Goal: Task Accomplishment & Management: Use online tool/utility

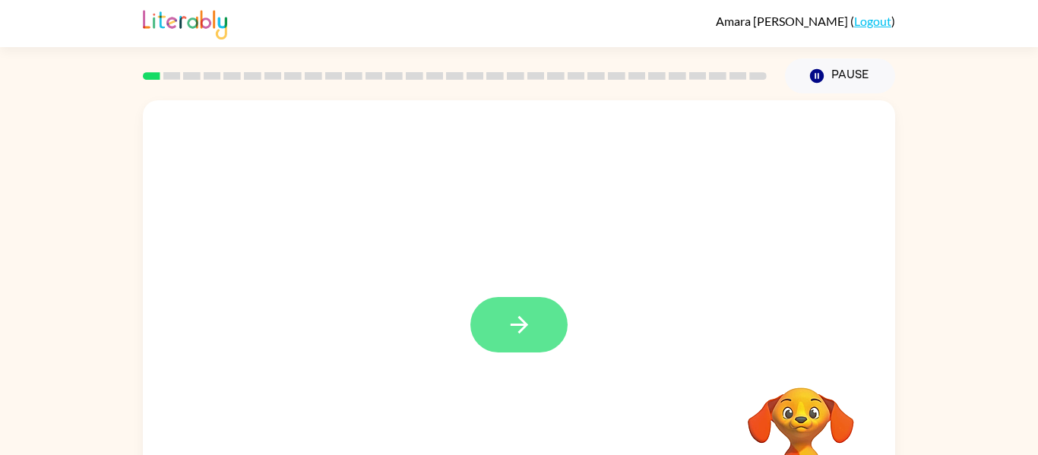
click at [533, 336] on button "button" at bounding box center [519, 324] width 97 height 55
click at [533, 336] on div at bounding box center [519, 317] width 753 height 434
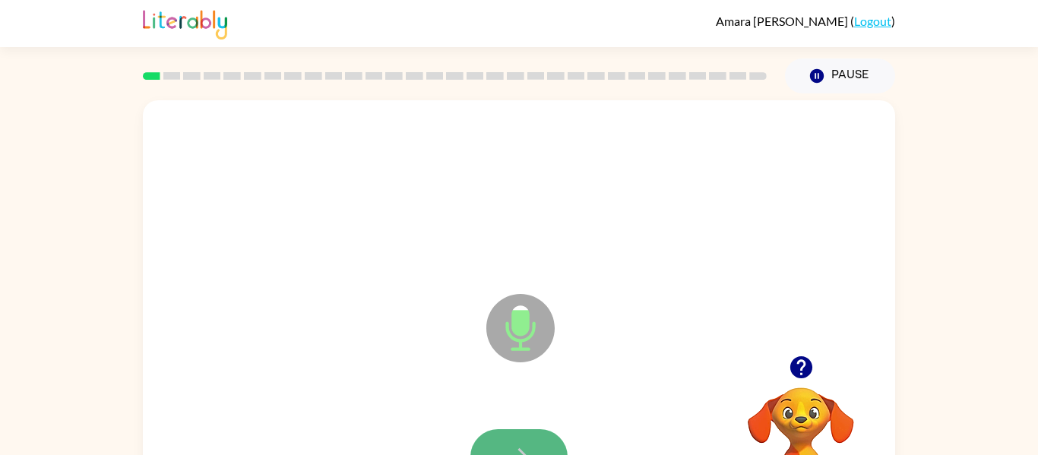
click at [530, 429] on button "button" at bounding box center [519, 456] width 97 height 55
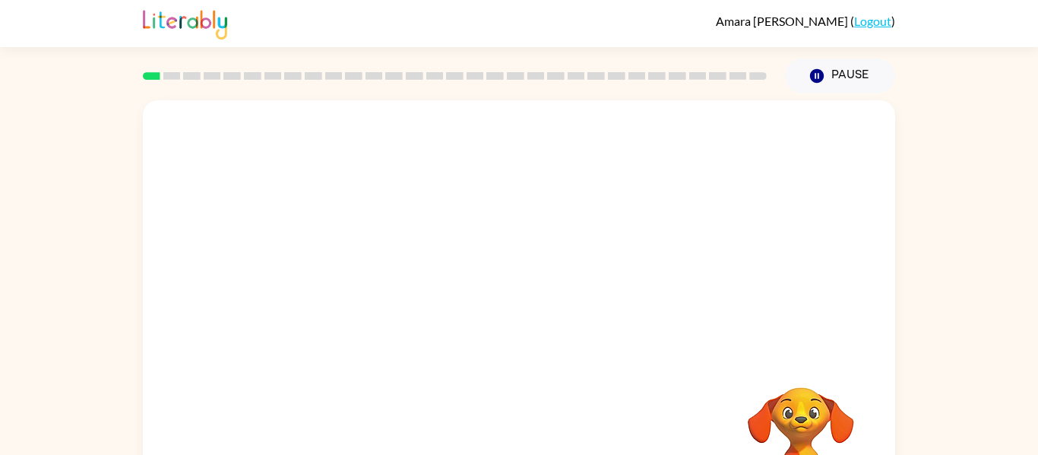
click at [462, 248] on div at bounding box center [519, 227] width 753 height 255
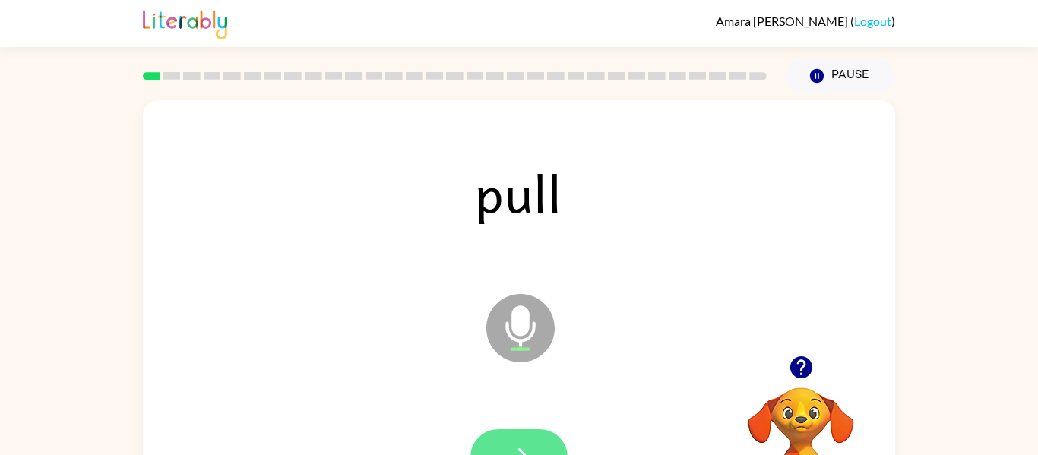
click at [507, 445] on icon "button" at bounding box center [519, 457] width 27 height 27
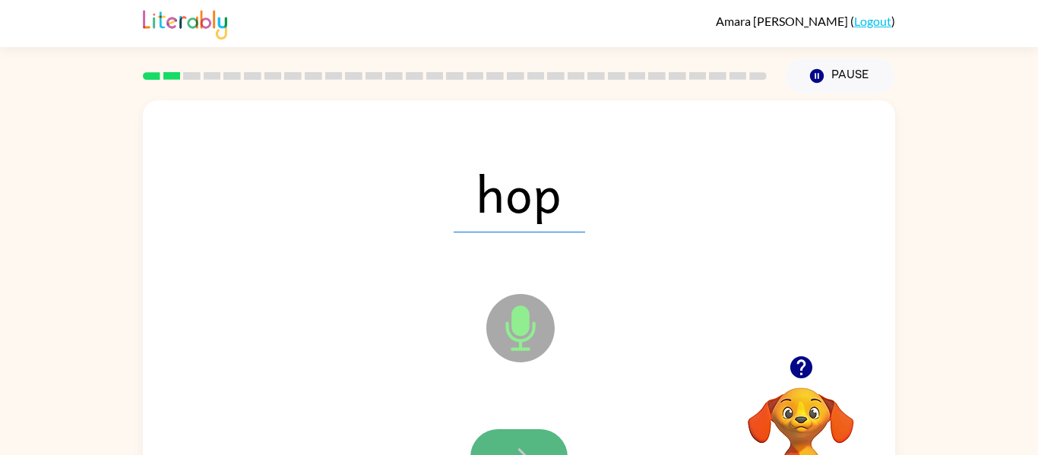
click at [531, 448] on icon "button" at bounding box center [519, 457] width 27 height 27
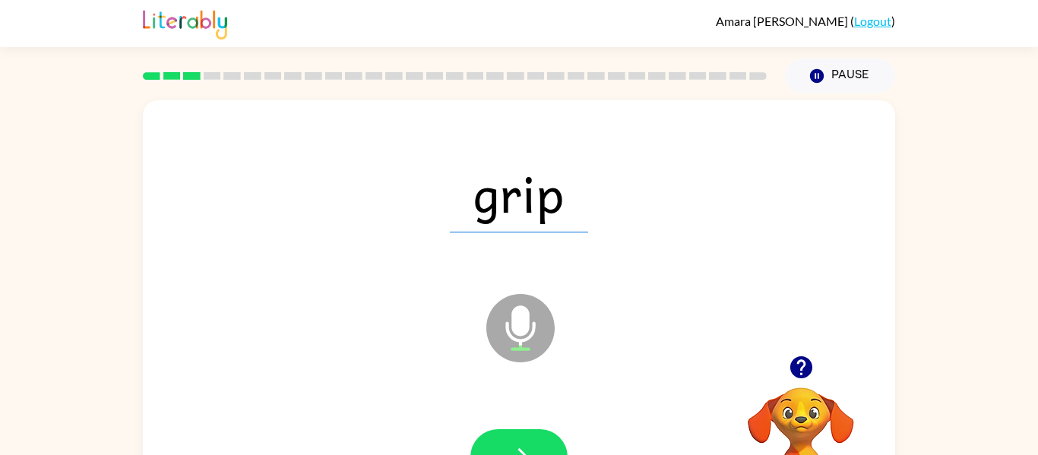
click at [550, 421] on div at bounding box center [519, 457] width 722 height 125
click at [547, 441] on button "button" at bounding box center [519, 456] width 97 height 55
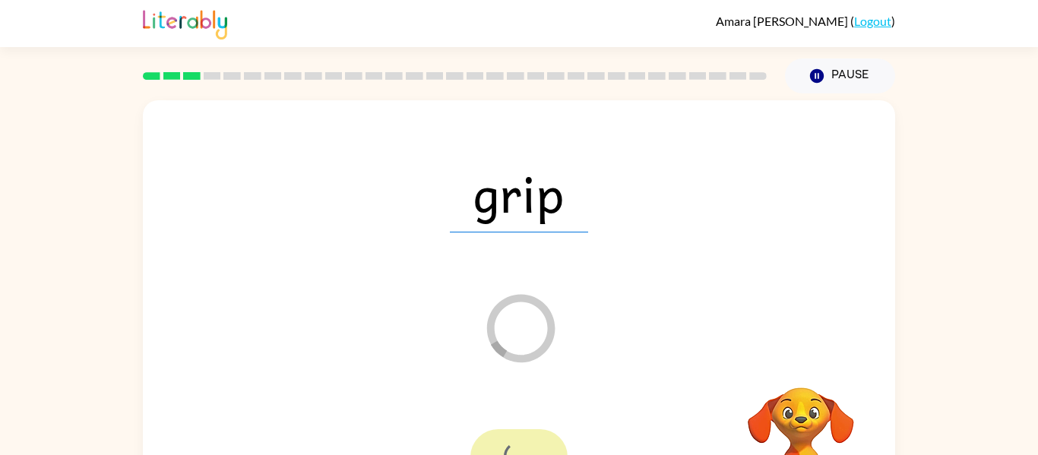
click at [547, 441] on div at bounding box center [519, 456] width 97 height 55
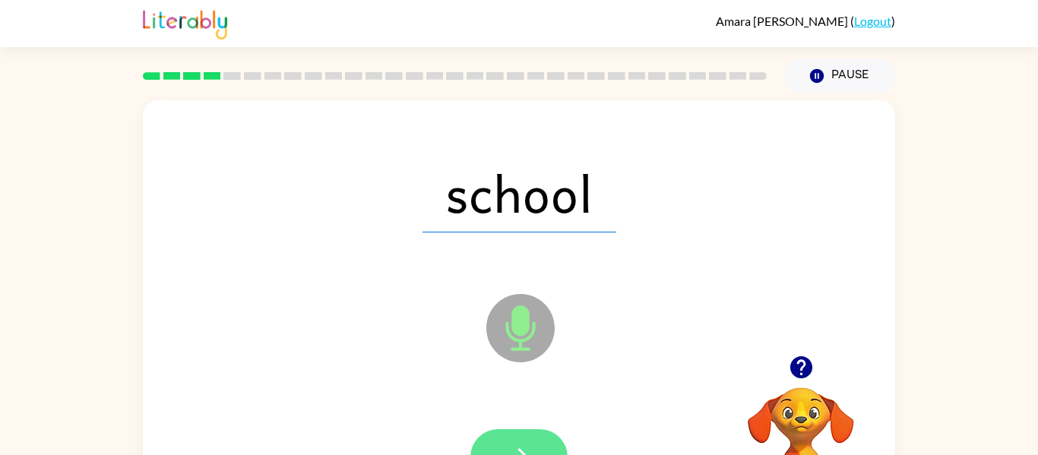
click at [499, 439] on button "button" at bounding box center [519, 456] width 97 height 55
click at [504, 436] on button "button" at bounding box center [519, 456] width 97 height 55
click at [548, 450] on button "button" at bounding box center [519, 456] width 97 height 55
click at [534, 444] on button "button" at bounding box center [519, 456] width 97 height 55
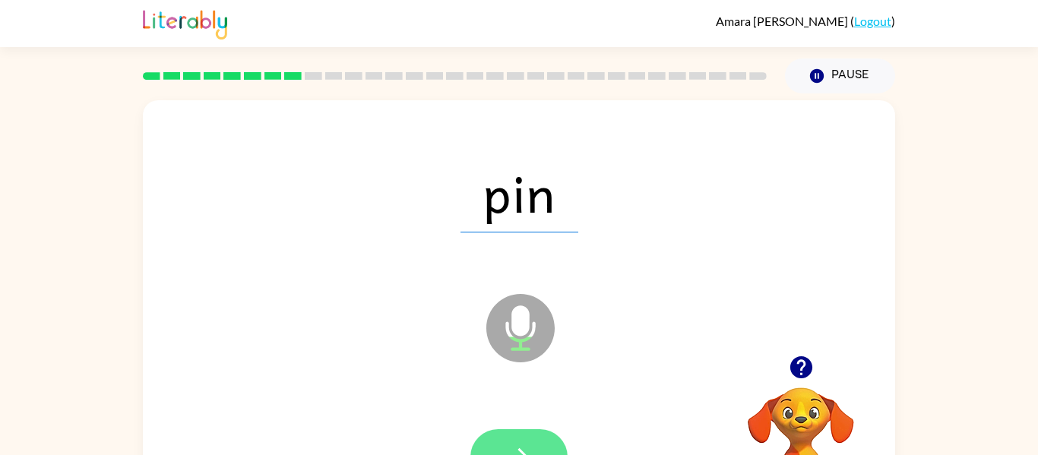
click at [523, 441] on button "button" at bounding box center [519, 456] width 97 height 55
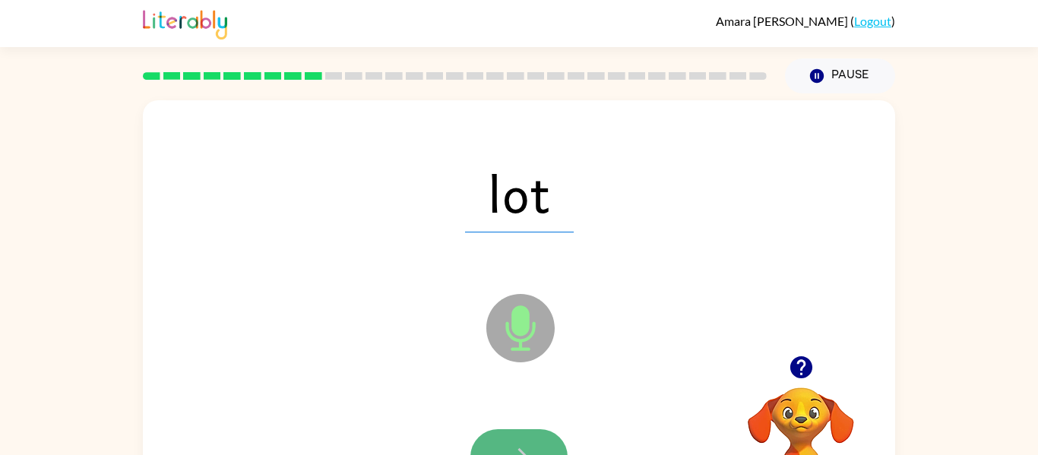
click at [524, 442] on button "button" at bounding box center [519, 456] width 97 height 55
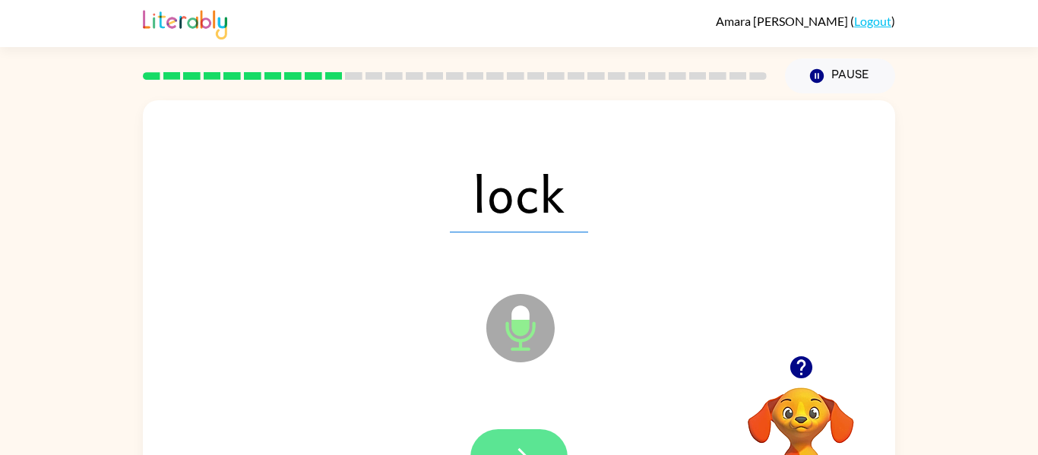
click at [524, 442] on button "button" at bounding box center [519, 456] width 97 height 55
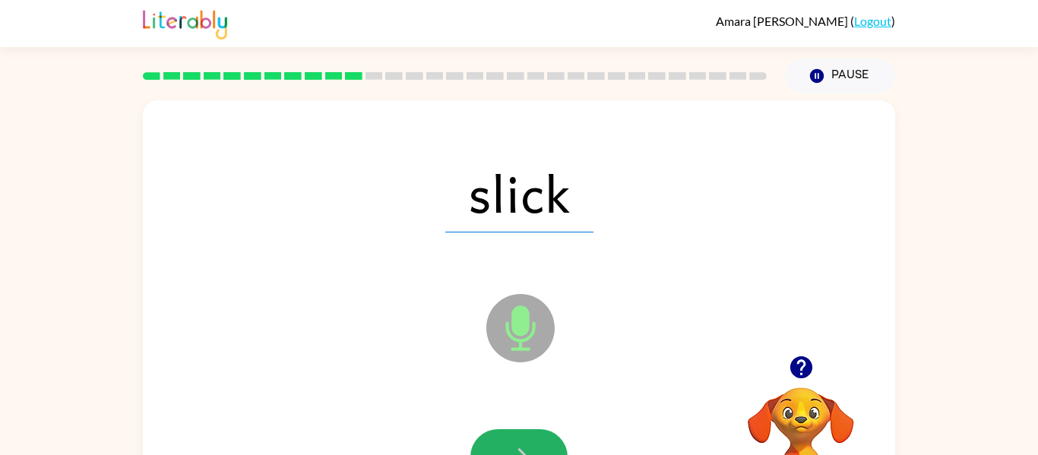
click at [524, 442] on button "button" at bounding box center [519, 456] width 97 height 55
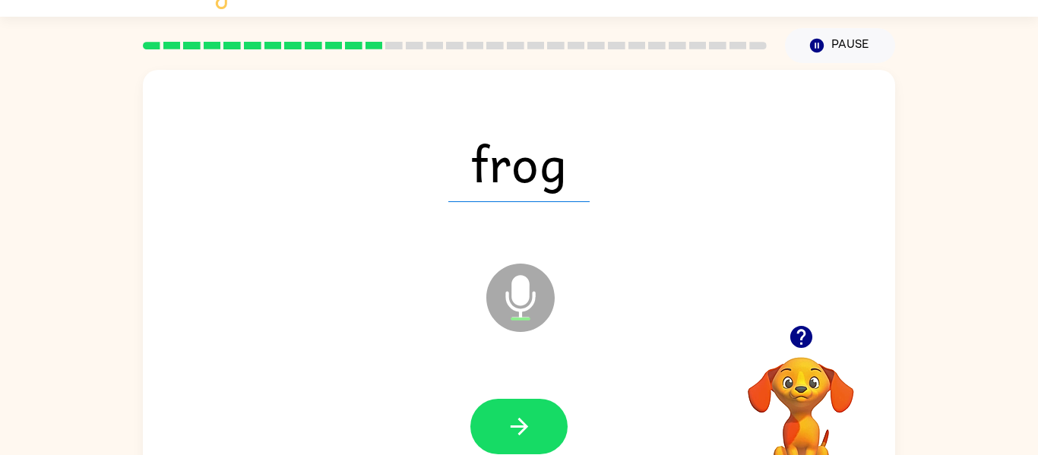
scroll to position [79, 0]
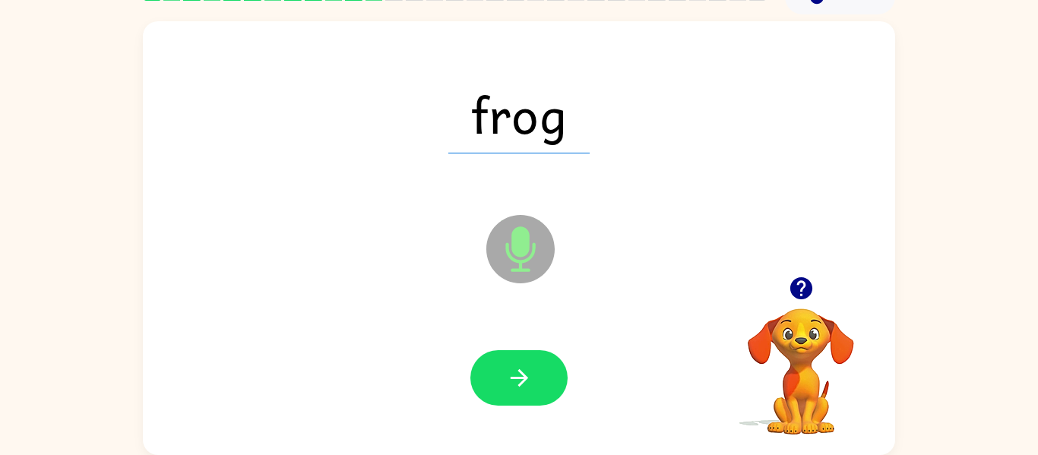
click at [525, 443] on div "frog Microphone The Microphone is here when it is your turn to talk" at bounding box center [519, 238] width 753 height 434
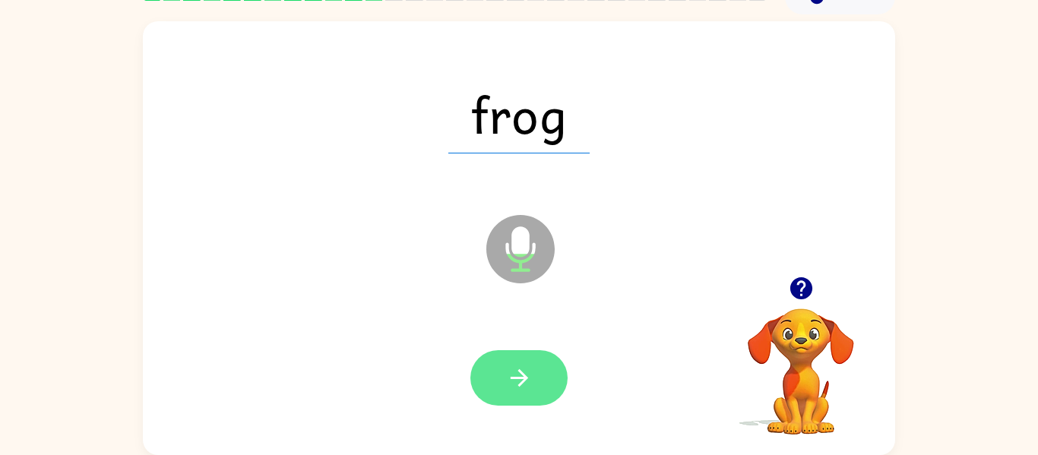
click at [509, 391] on icon "button" at bounding box center [519, 378] width 27 height 27
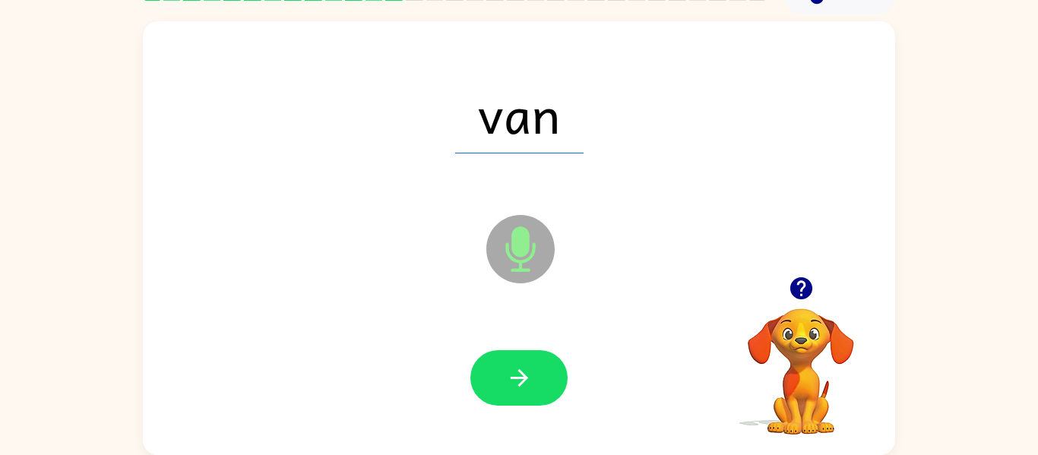
click at [509, 391] on icon "button" at bounding box center [519, 378] width 27 height 27
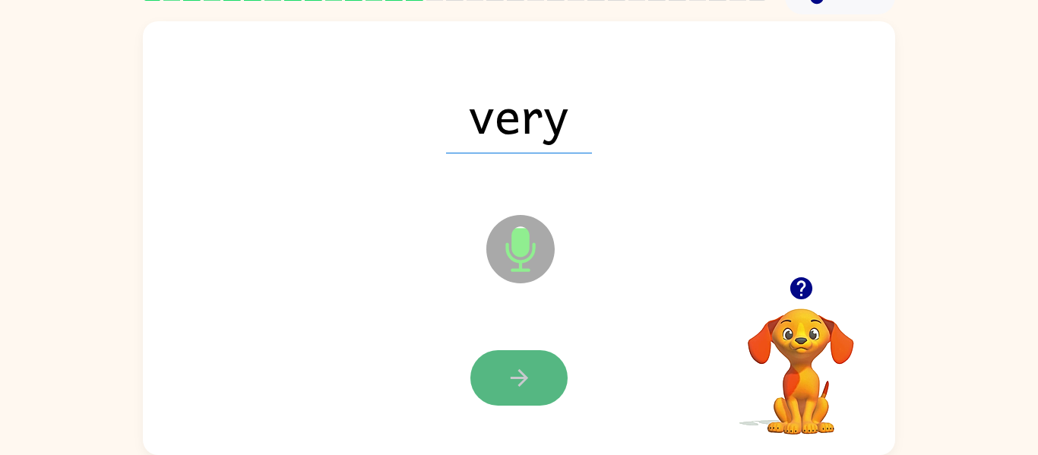
click at [546, 379] on button "button" at bounding box center [519, 377] width 97 height 55
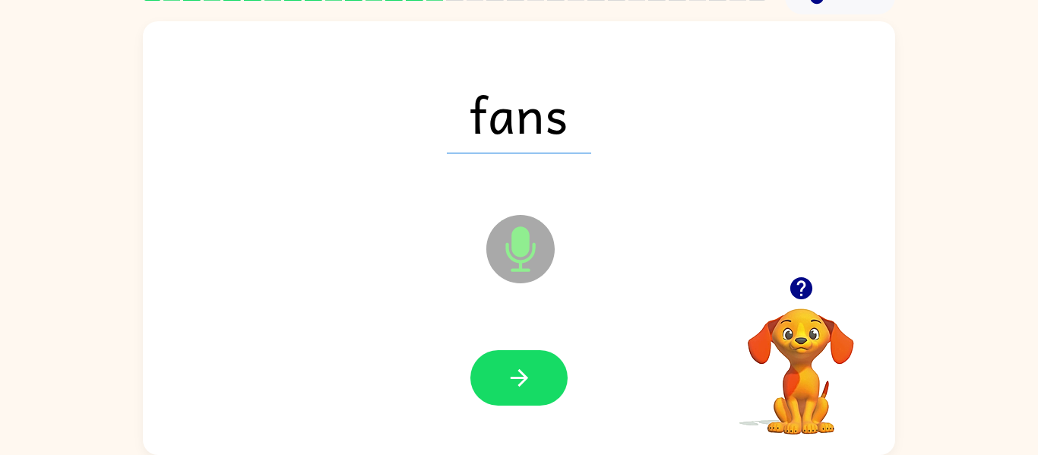
click at [546, 379] on button "button" at bounding box center [519, 377] width 97 height 55
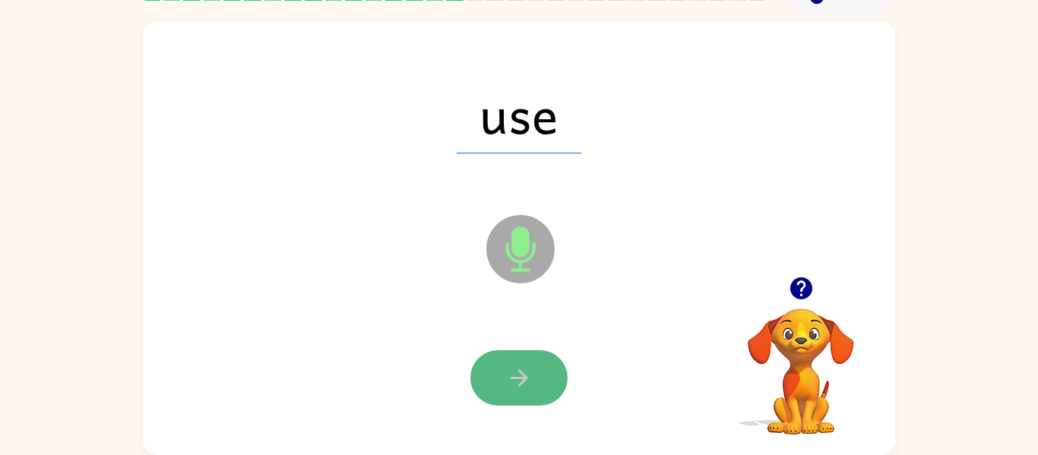
click at [544, 378] on button "button" at bounding box center [519, 377] width 97 height 55
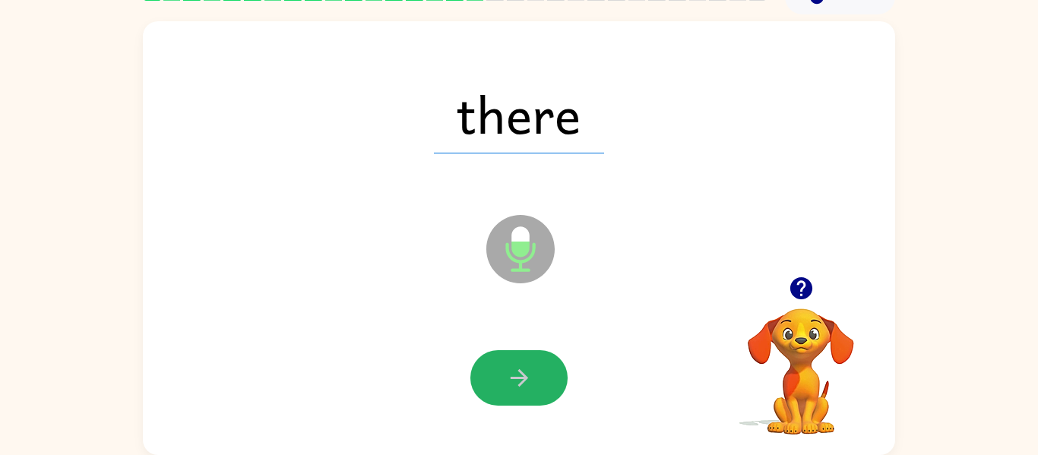
click at [544, 378] on button "button" at bounding box center [519, 377] width 97 height 55
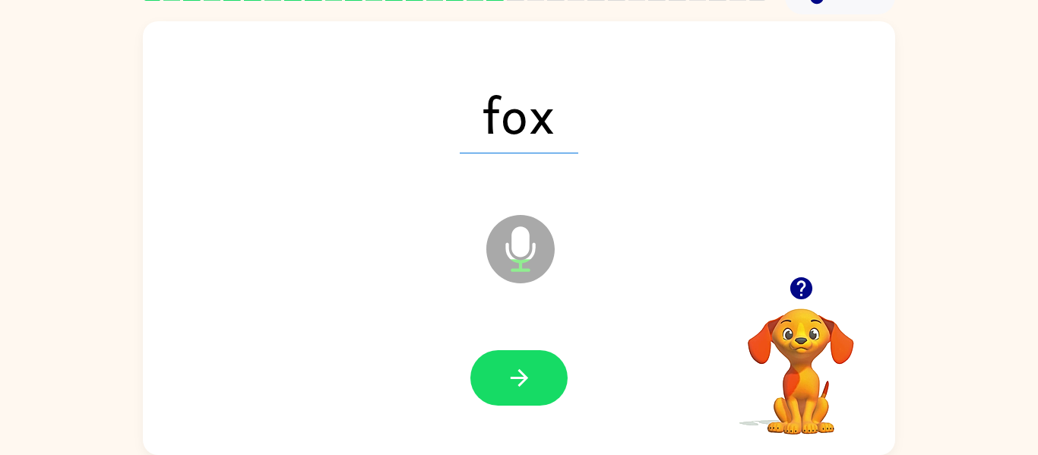
click at [544, 378] on button "button" at bounding box center [519, 377] width 97 height 55
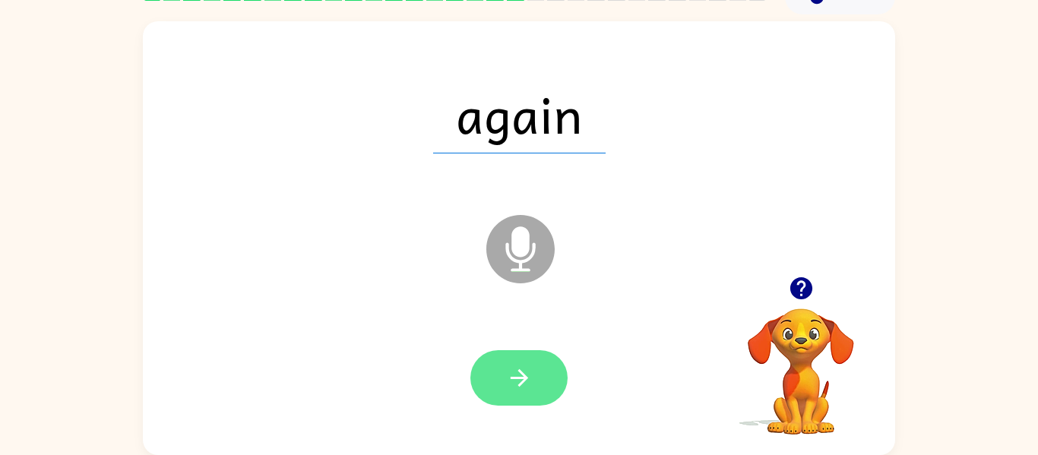
click at [540, 378] on button "button" at bounding box center [519, 377] width 97 height 55
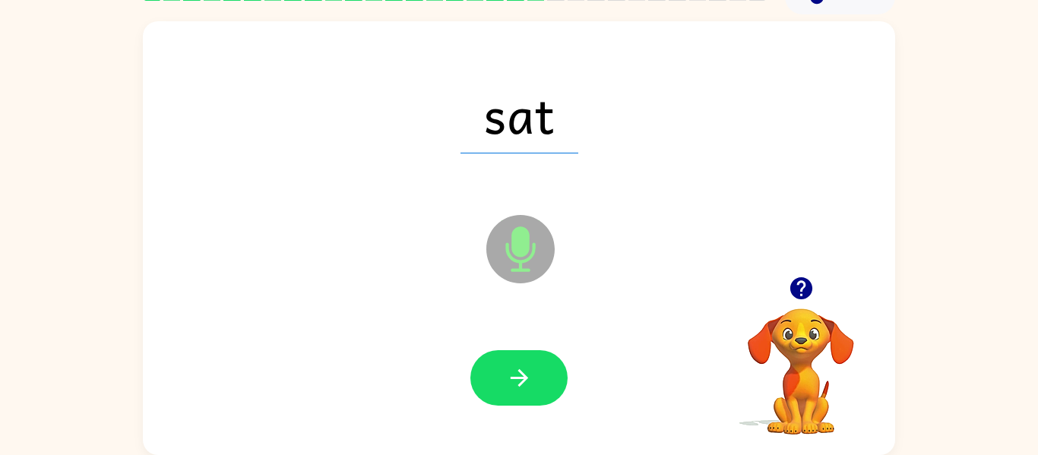
click at [540, 378] on button "button" at bounding box center [519, 377] width 97 height 55
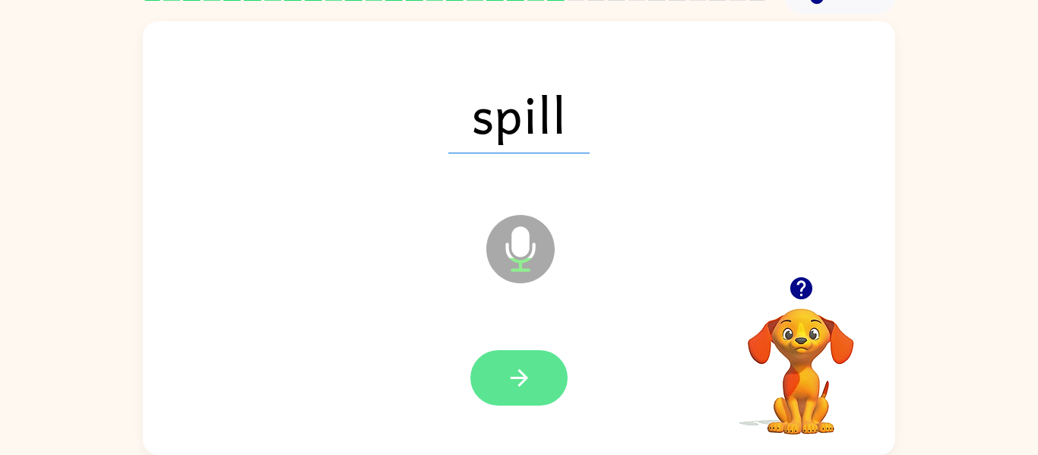
click at [539, 376] on button "button" at bounding box center [519, 377] width 97 height 55
click at [538, 380] on button "button" at bounding box center [519, 377] width 97 height 55
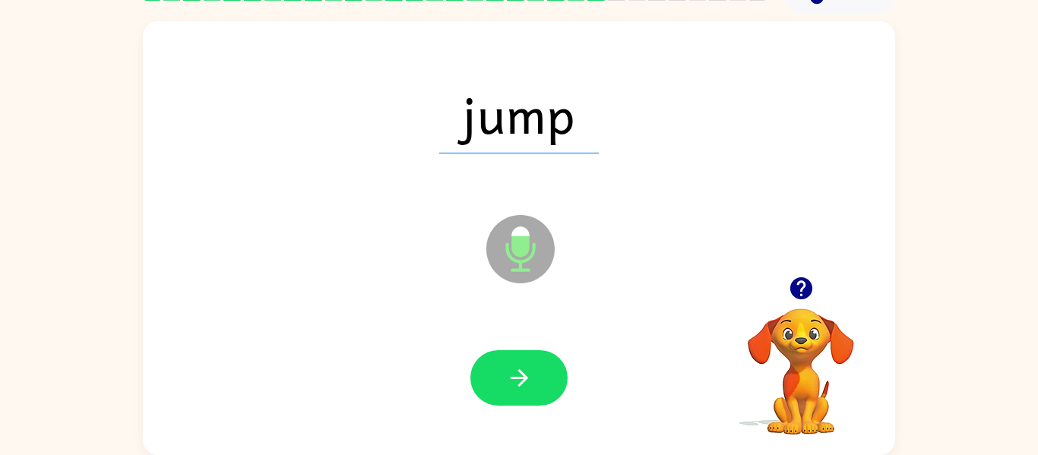
click at [538, 380] on button "button" at bounding box center [519, 377] width 97 height 55
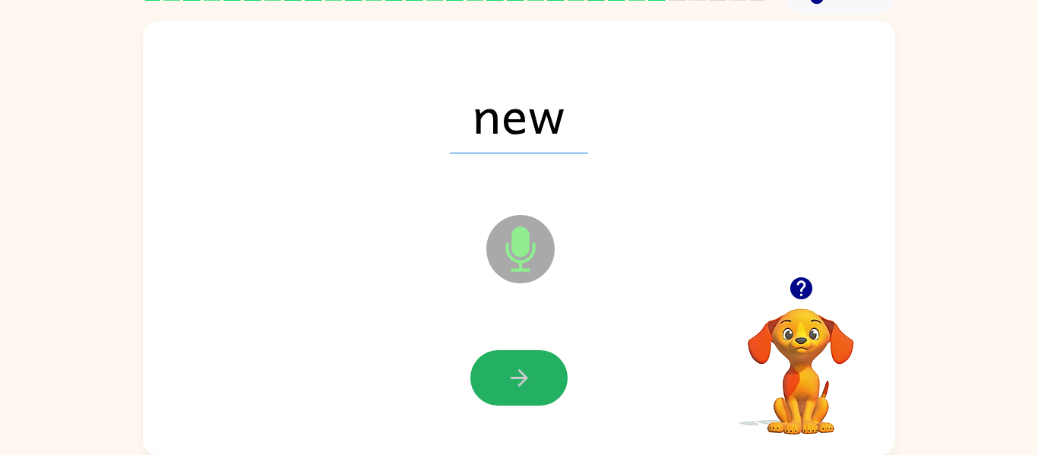
click at [538, 380] on button "button" at bounding box center [519, 377] width 97 height 55
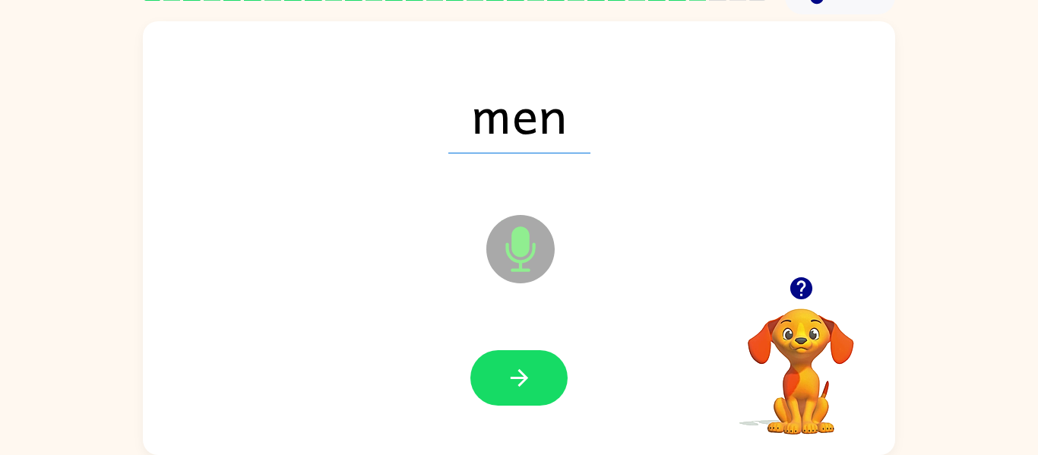
click at [538, 380] on button "button" at bounding box center [519, 377] width 97 height 55
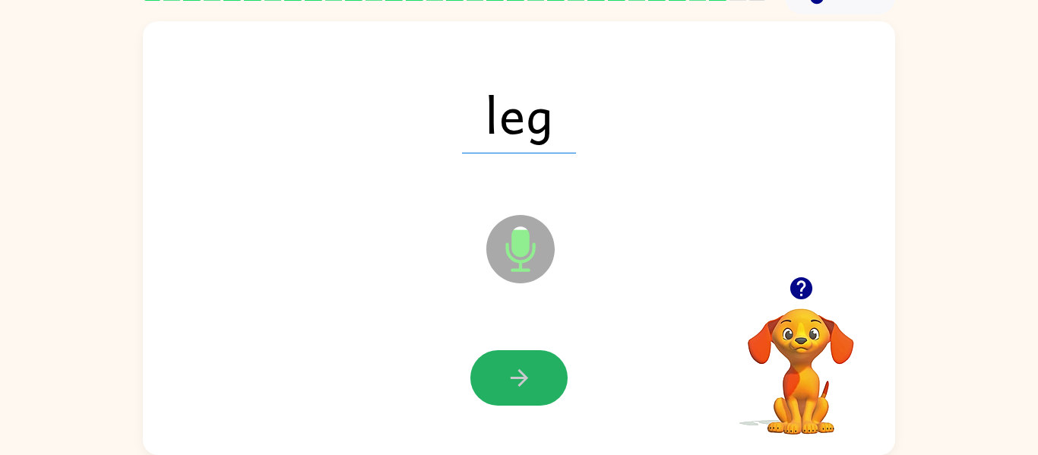
click at [538, 380] on button "button" at bounding box center [519, 377] width 97 height 55
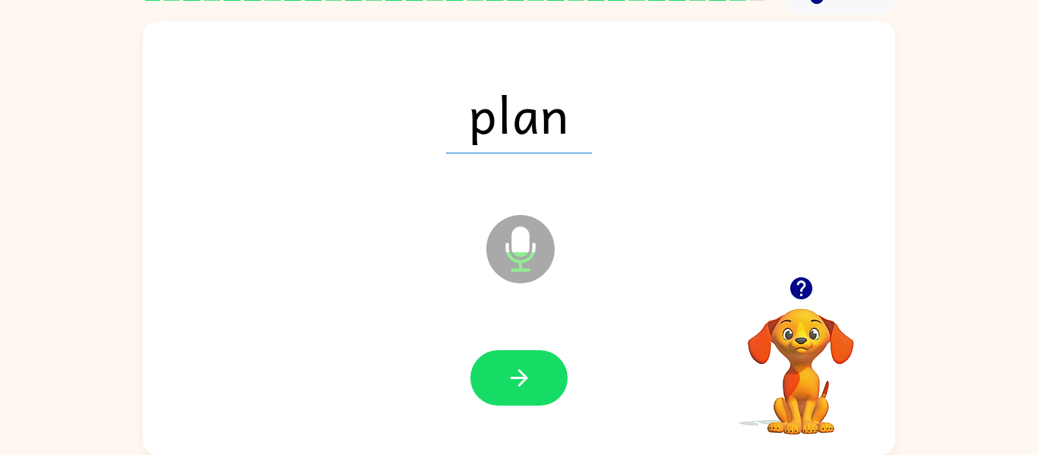
click at [538, 380] on button "button" at bounding box center [519, 377] width 97 height 55
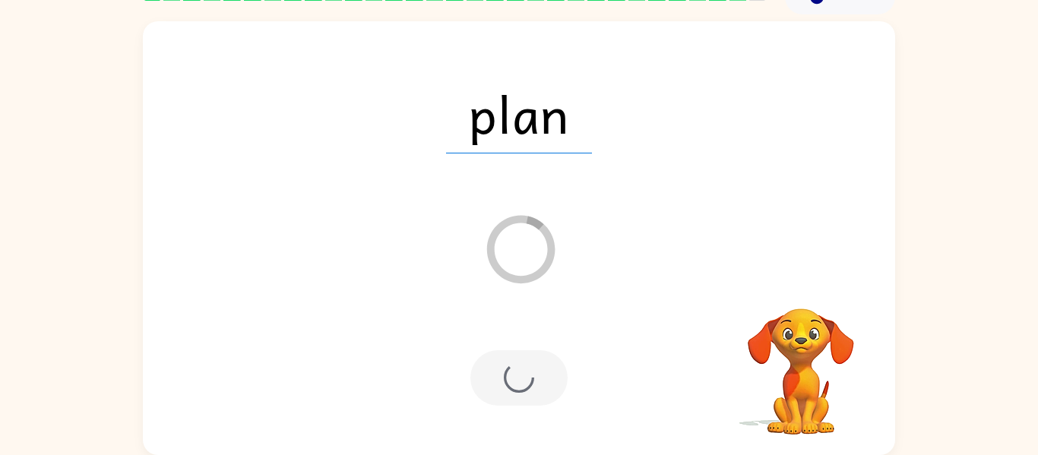
scroll to position [52, 0]
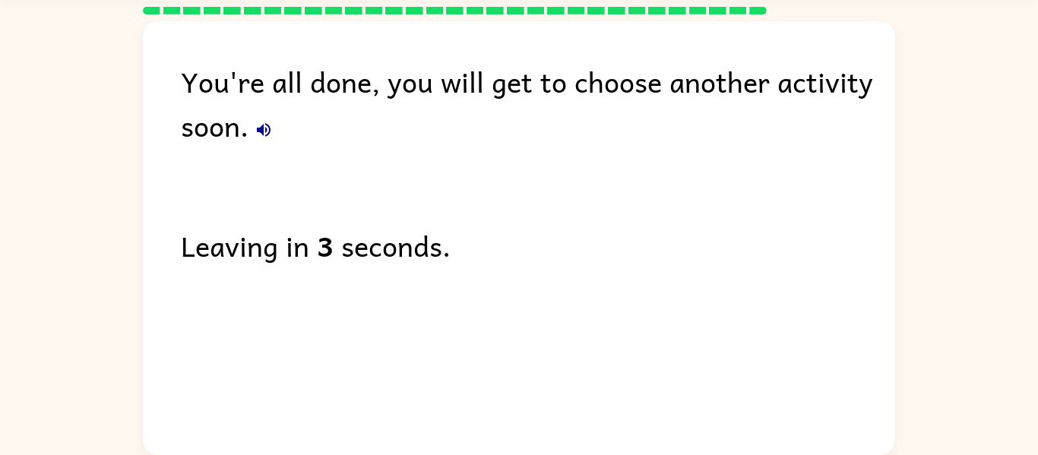
click at [268, 128] on icon "button" at bounding box center [264, 130] width 18 height 18
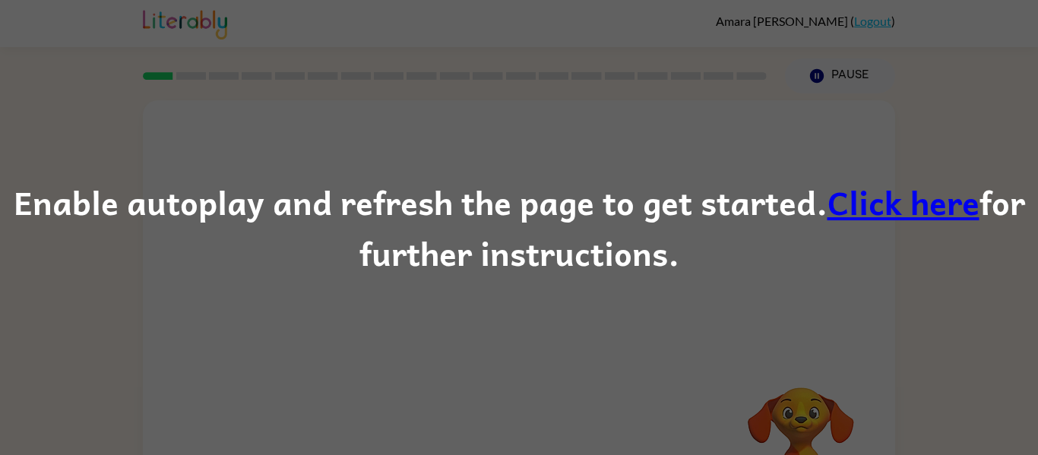
click at [836, 194] on link "Click here" at bounding box center [904, 201] width 152 height 51
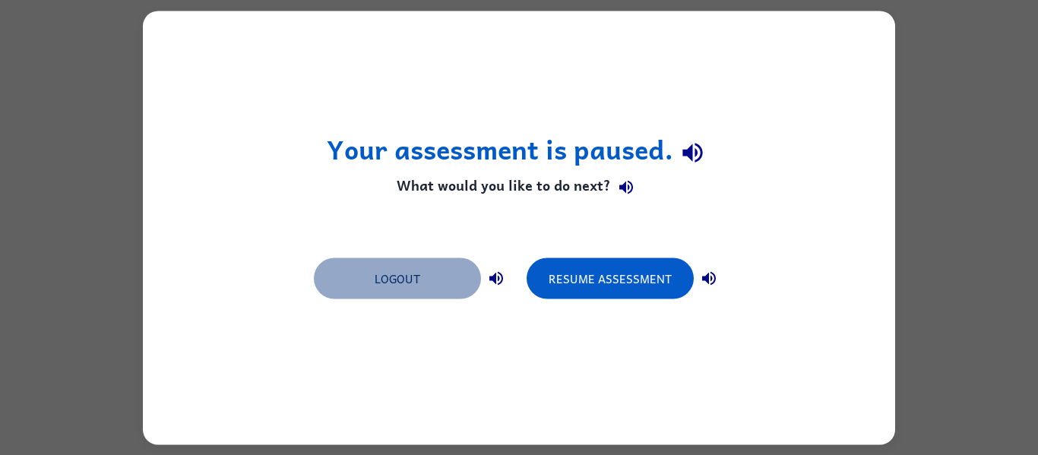
click at [325, 283] on button "Logout" at bounding box center [397, 278] width 167 height 41
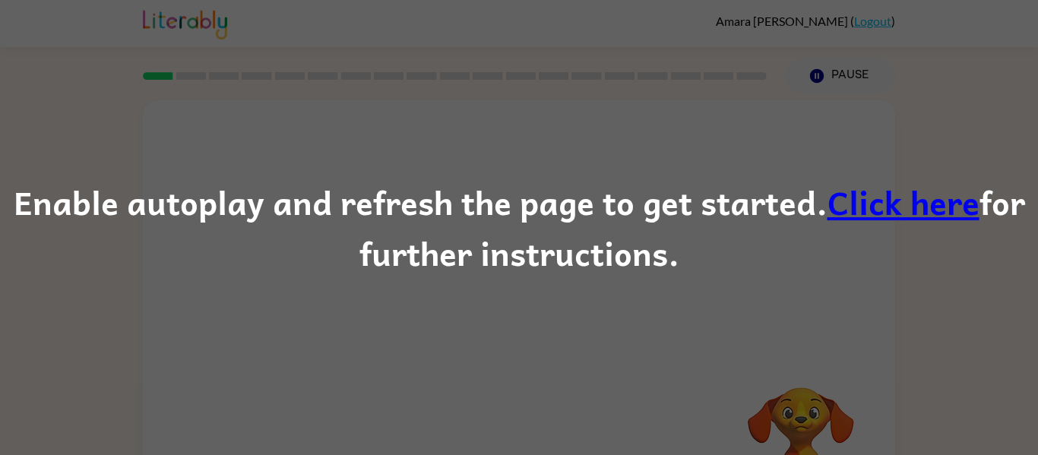
click at [920, 220] on link "Click here" at bounding box center [904, 201] width 152 height 51
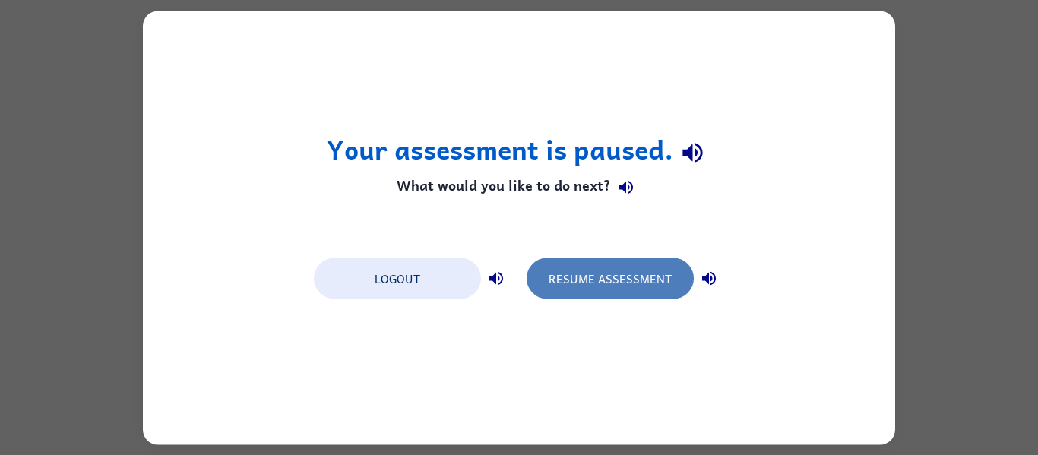
click at [550, 290] on button "Resume Assessment" at bounding box center [610, 278] width 167 height 41
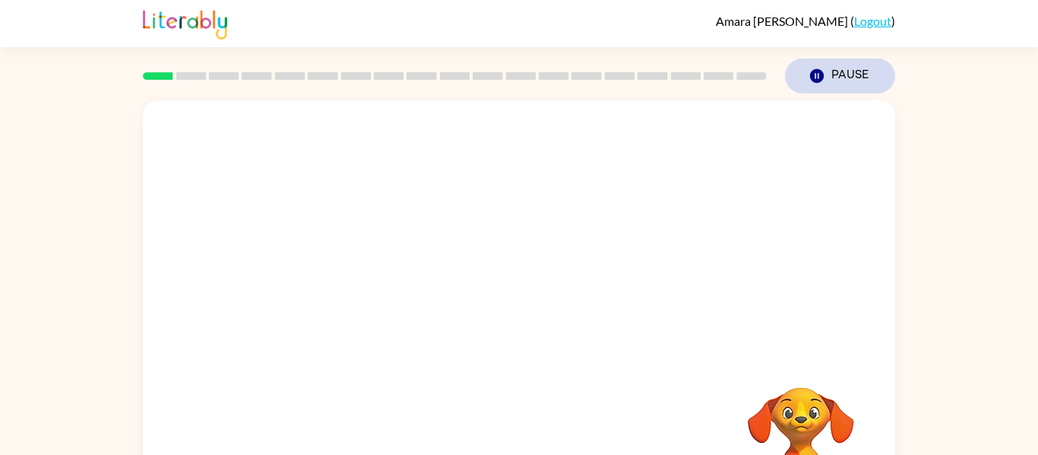
click at [839, 75] on button "Pause Pause" at bounding box center [840, 76] width 110 height 35
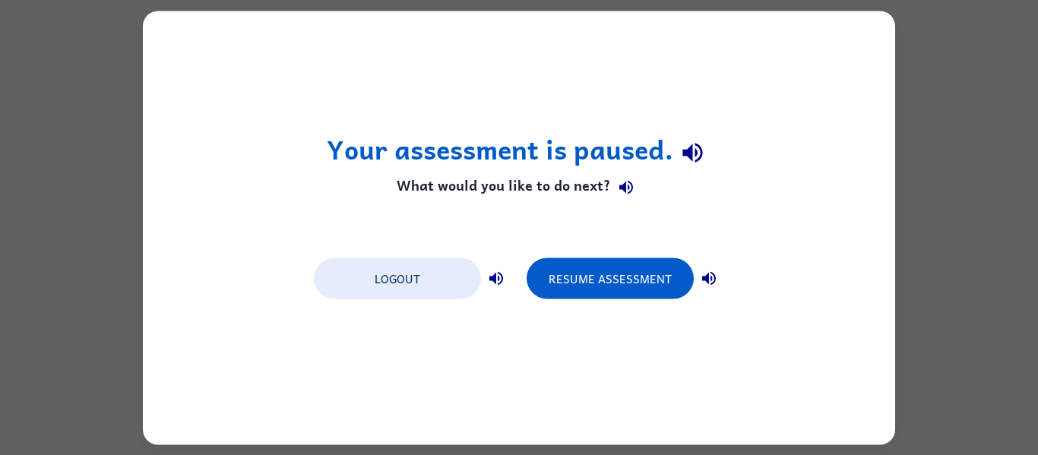
click at [388, 303] on div "Logout Resume Assessment" at bounding box center [519, 278] width 426 height 58
click at [498, 286] on icon "button" at bounding box center [496, 278] width 18 height 18
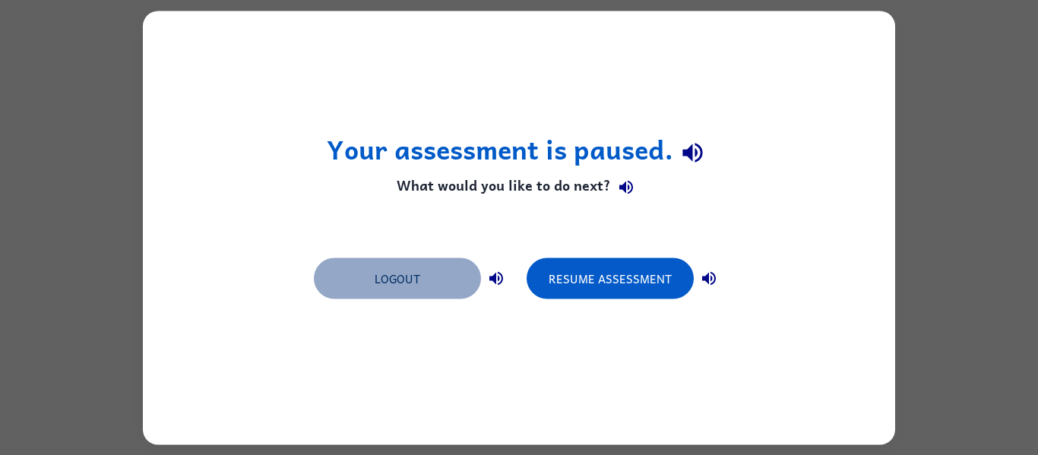
click at [439, 287] on button "Logout" at bounding box center [397, 278] width 167 height 41
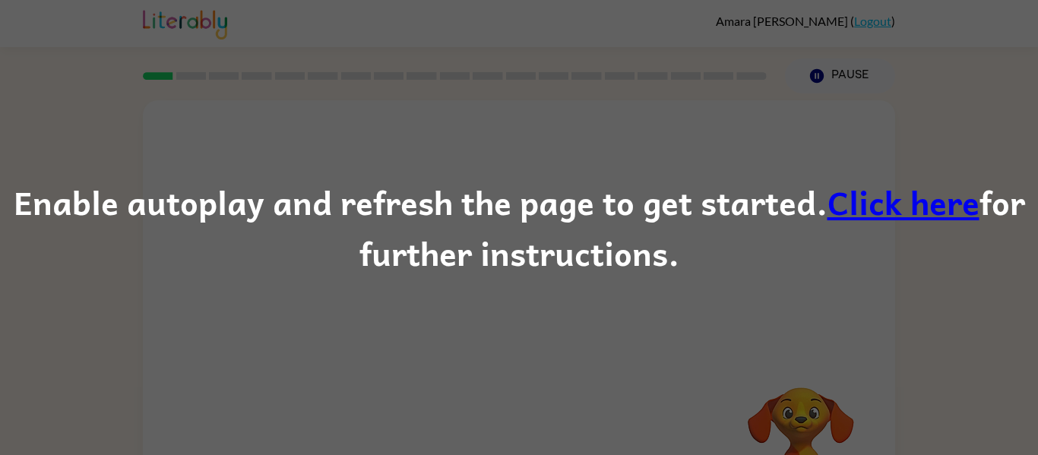
click at [562, 280] on div "Enable autoplay and refresh the page to get started. Click here for further ins…" at bounding box center [519, 227] width 1038 height 455
click at [890, 204] on link "Click here" at bounding box center [904, 201] width 152 height 51
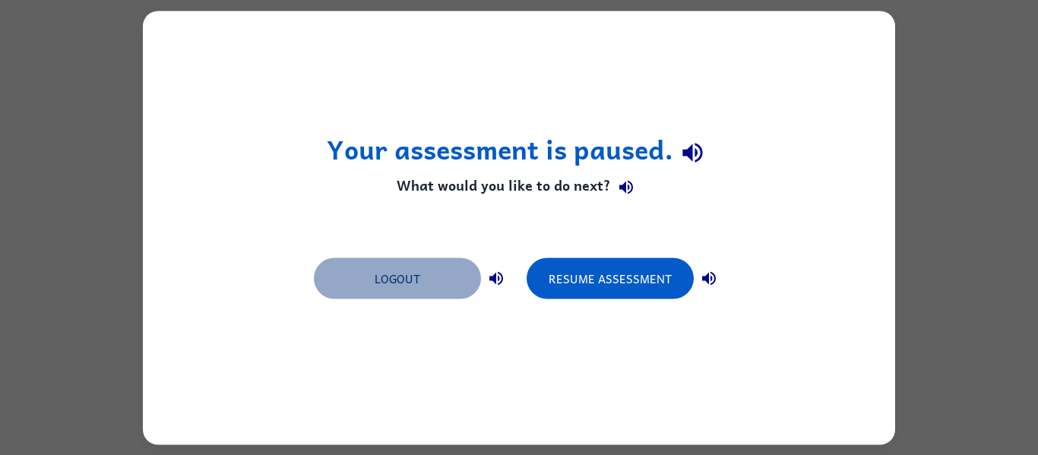
click at [448, 259] on button "Logout" at bounding box center [397, 278] width 167 height 41
